Goal: Find contact information: Find contact information

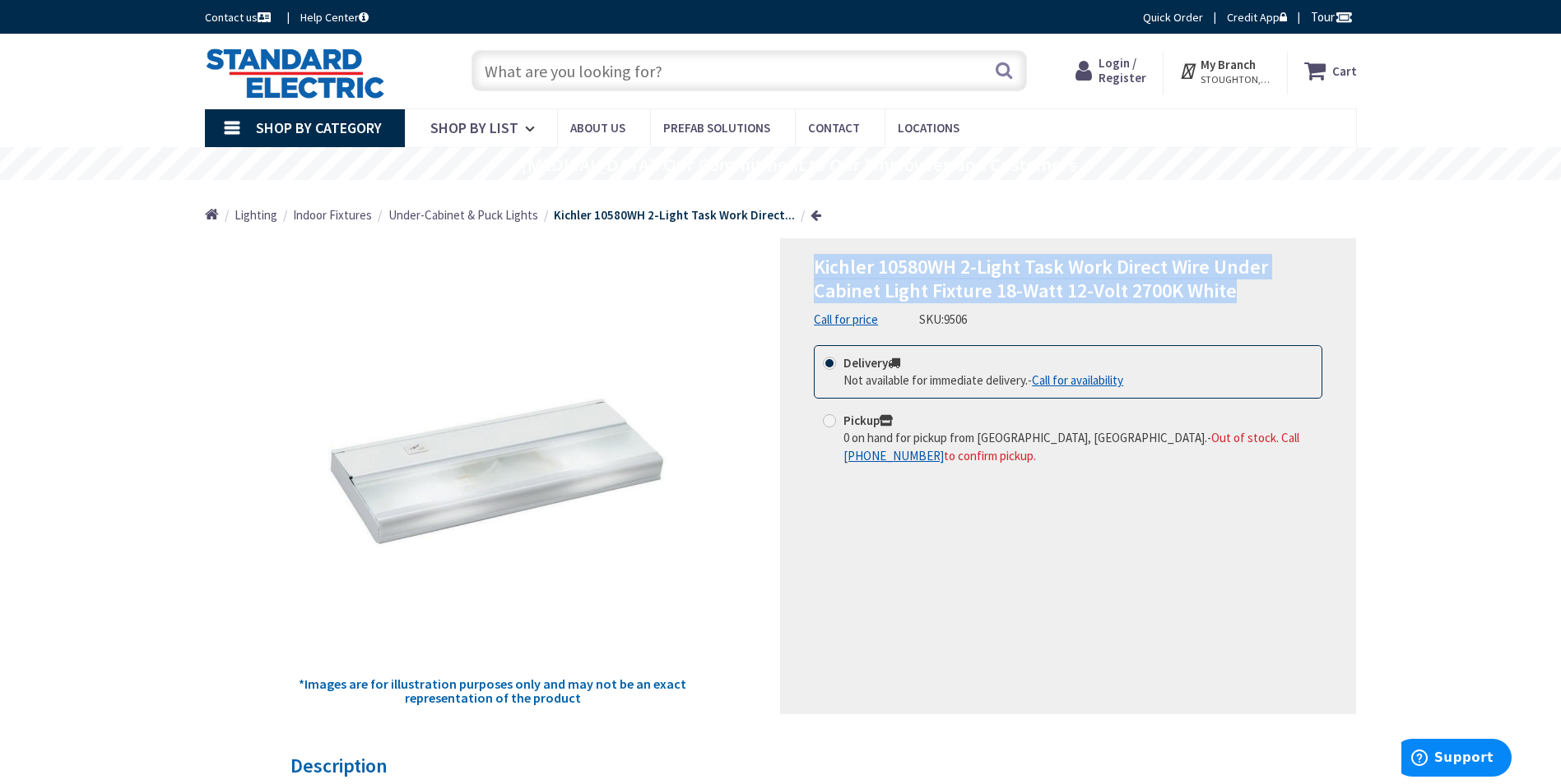
drag, startPoint x: 1236, startPoint y: 291, endPoint x: 802, endPoint y: 262, distance: 435.0
click at [802, 262] on div "Kichler 10580WH 2-Light Task Work Direct Wire Under Cabinet Light Fixture 18-Wa…" at bounding box center [1067, 476] width 576 height 476
click at [1097, 381] on link "Call for availability" at bounding box center [1077, 381] width 92 height 18
click at [1095, 280] on span "Kichler 10580WH 2-Light Task Work Direct Wire Under Cabinet Light Fixture 18-Wa…" at bounding box center [1040, 278] width 454 height 49
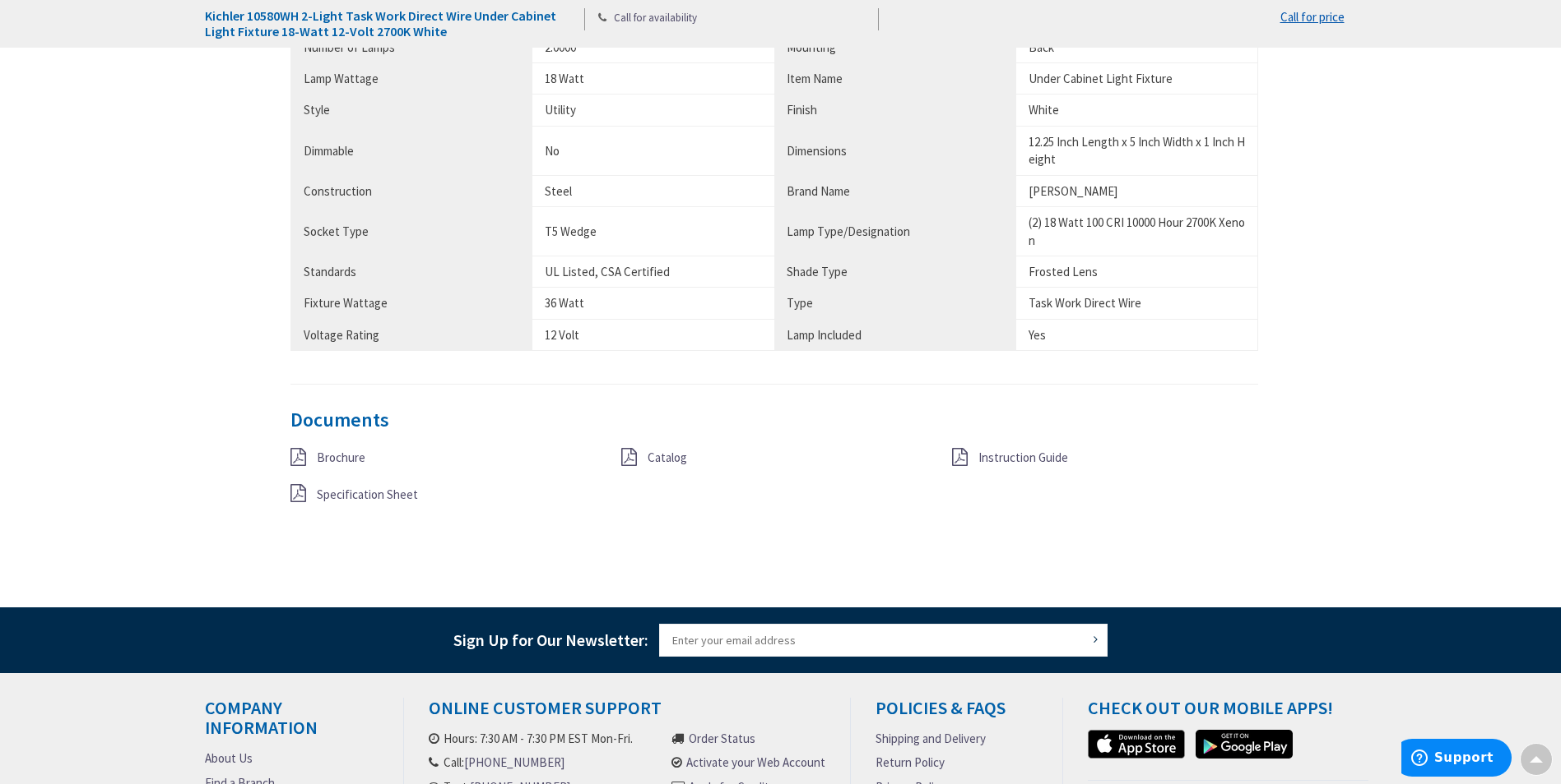
scroll to position [1069, 0]
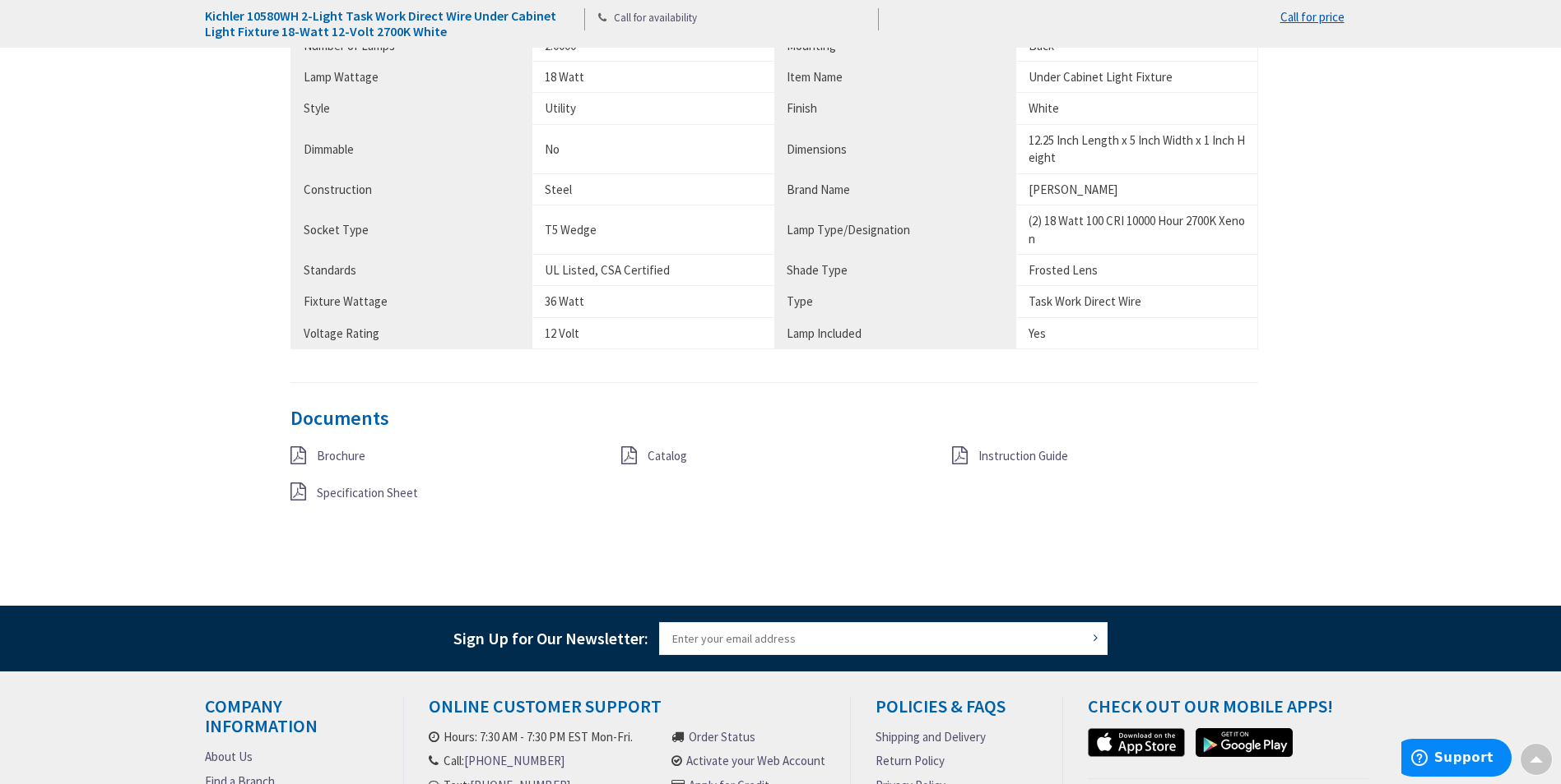
click at [674, 454] on span "Catalog" at bounding box center [667, 456] width 39 height 16
click at [323, 458] on span "Brochure" at bounding box center [341, 456] width 48 height 16
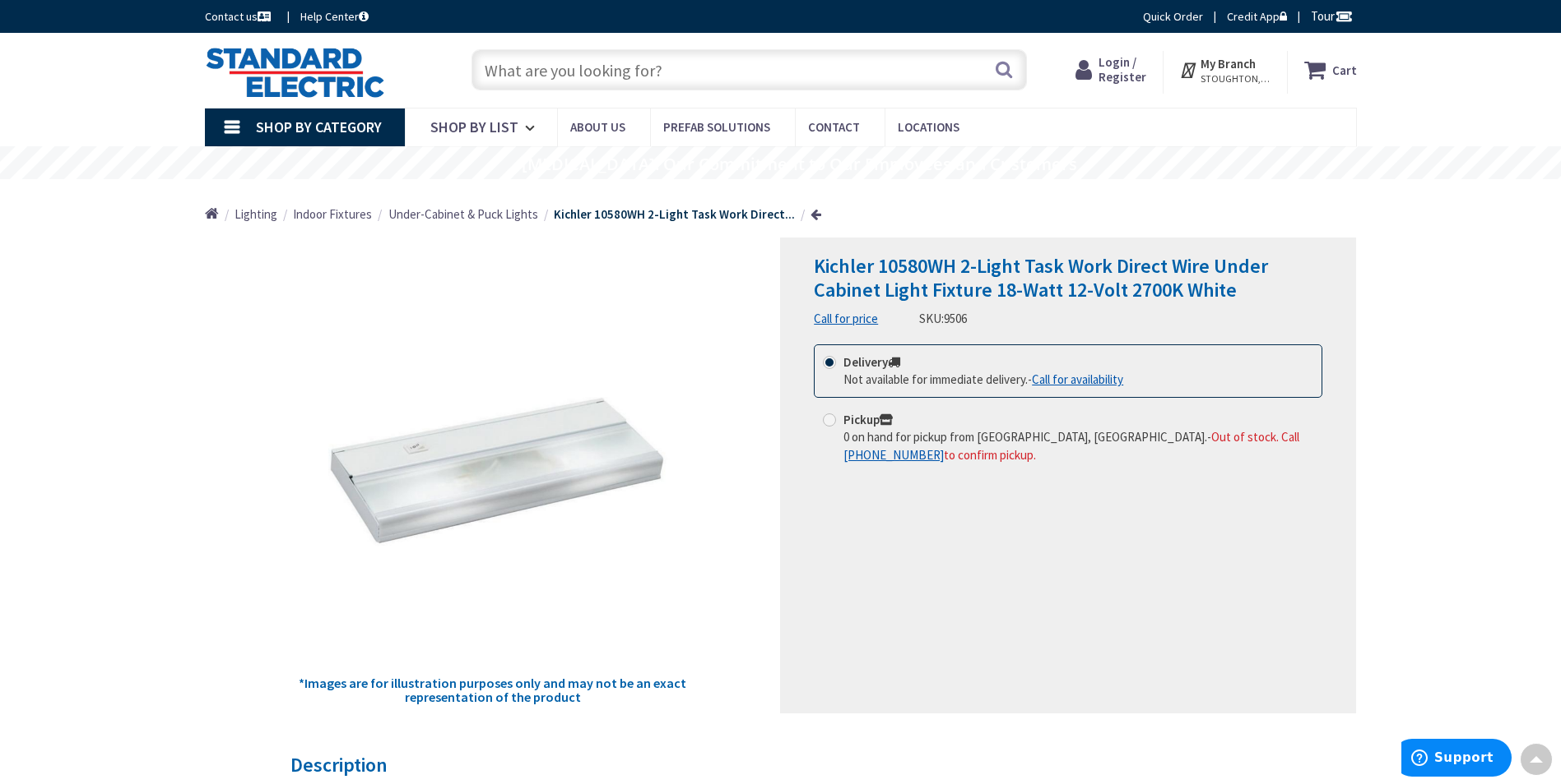
scroll to position [0, 0]
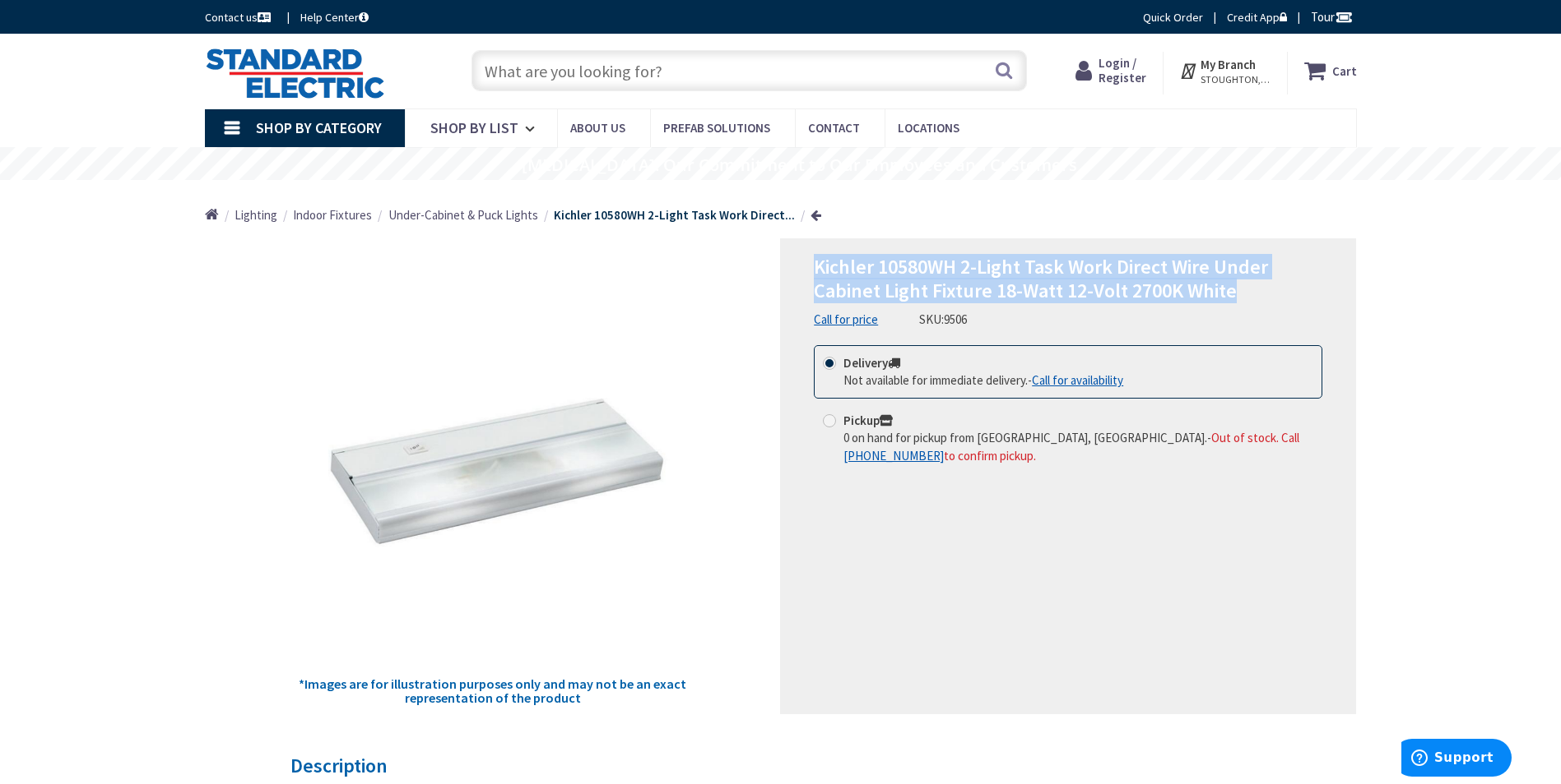
drag, startPoint x: 817, startPoint y: 267, endPoint x: 1277, endPoint y: 279, distance: 460.2
click at [1277, 279] on h1 "Kichler 10580WH 2-Light Task Work Direct Wire Under Cabinet Light Fixture 18-Wa…" at bounding box center [1068, 279] width 509 height 47
copy span "Kichler 10580WH 2-Light Task Work Direct Wire Under Cabinet Light Fixture 18-Wa…"
click at [817, 128] on span "Contact" at bounding box center [834, 128] width 52 height 16
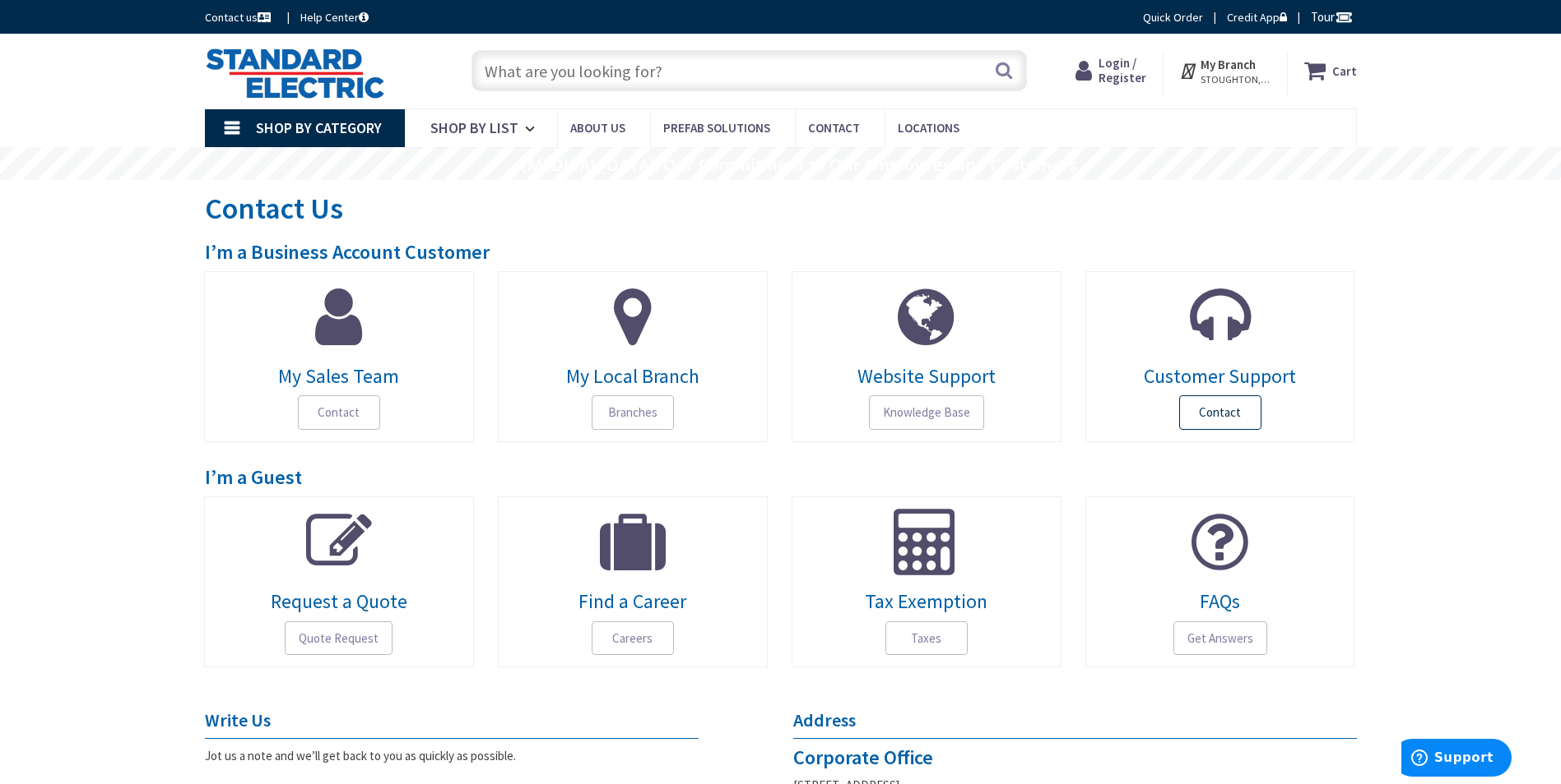
click at [1227, 418] on span "Contact" at bounding box center [1220, 412] width 83 height 34
click at [347, 638] on span "Quote Request" at bounding box center [338, 638] width 107 height 34
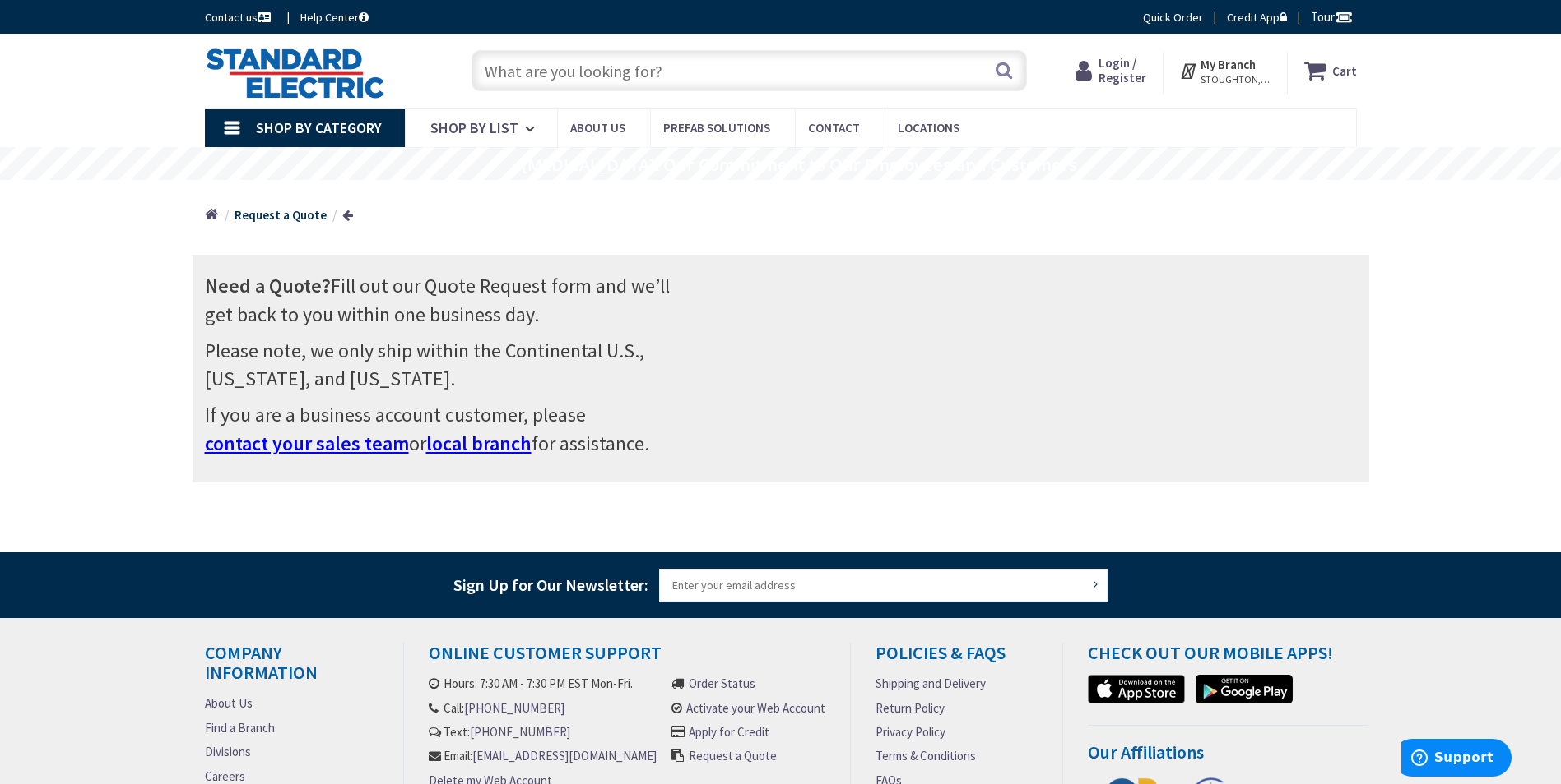
click at [438, 280] on span "Need a Quote? Fill out our Quote Request form and we’ll get back to you within …" at bounding box center [437, 299] width 465 height 53
